Goal: Information Seeking & Learning: Learn about a topic

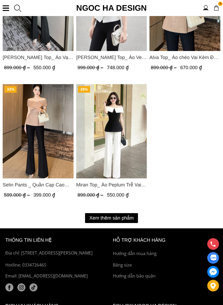
scroll to position [881, 0]
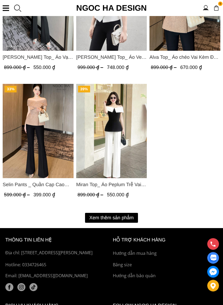
click at [120, 219] on button "Xem thêm sản phẩm" at bounding box center [111, 218] width 53 height 10
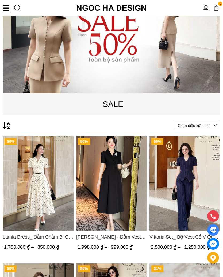
scroll to position [0, 0]
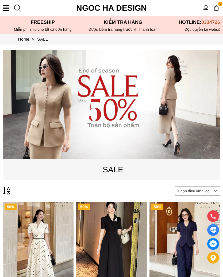
click at [8, 15] on section "0 Trang chủ Giới thiệu Sản phẩm Áo Áo thun Áo sơ mi Áo Peplum Áo lụa Áo len Quầ…" at bounding box center [111, 8] width 223 height 16
click at [7, 11] on section "0 Trang chủ Giới thiệu Sản phẩm Áo Áo thun Áo sơ mi Áo Peplum Áo lụa Áo len Quầ…" at bounding box center [111, 8] width 223 height 16
click at [7, 9] on div at bounding box center [6, 8] width 6 height 6
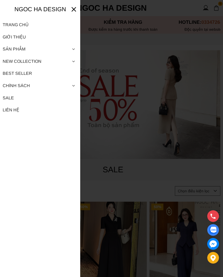
click at [14, 9] on h5 "Ngoc ha design" at bounding box center [39, 9] width 61 height 9
click at [75, 52] on span at bounding box center [73, 49] width 8 height 12
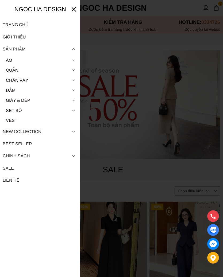
click at [76, 61] on span at bounding box center [73, 60] width 8 height 10
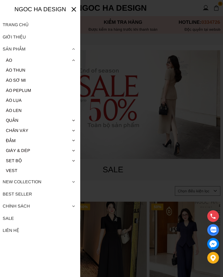
click at [29, 73] on link "Áo thun" at bounding box center [40, 70] width 75 height 10
click at [33, 90] on link "Áo Peplum" at bounding box center [40, 90] width 75 height 10
click at [22, 101] on link "Áo lụa" at bounding box center [40, 100] width 75 height 10
click at [28, 110] on link "Áo len" at bounding box center [40, 110] width 75 height 10
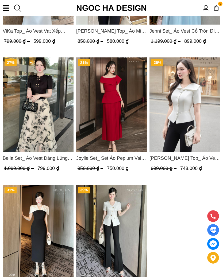
scroll to position [780, 0]
